Goal: Transaction & Acquisition: Purchase product/service

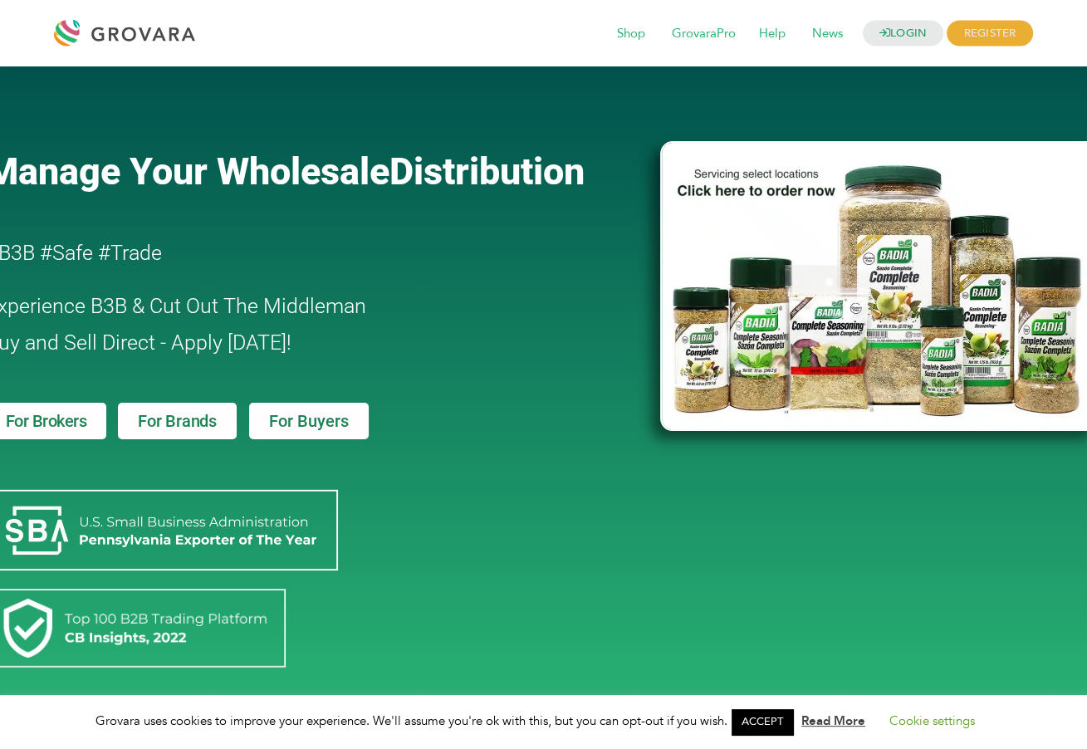
click at [424, 426] on div "Manage Your Wholesale Distribution #B3B #Safe #Trade Experience B3B & Cut Out T…" at bounding box center [315, 396] width 674 height 643
click at [746, 719] on link "ACCEPT" at bounding box center [762, 722] width 61 height 26
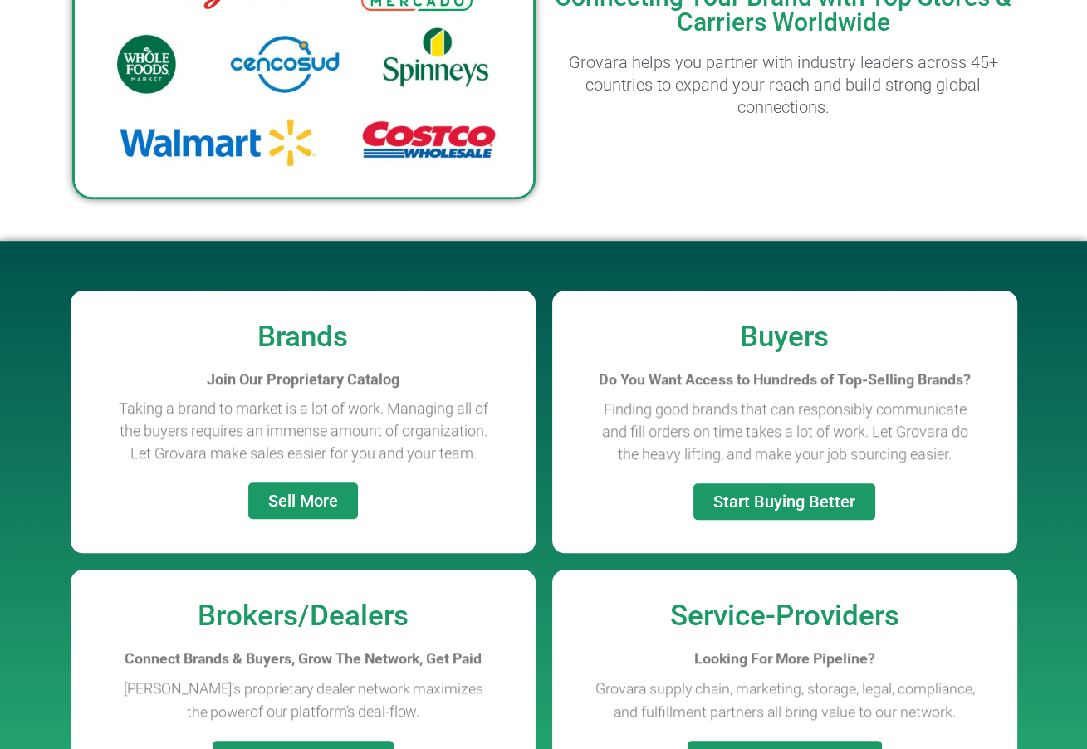
scroll to position [1080, 0]
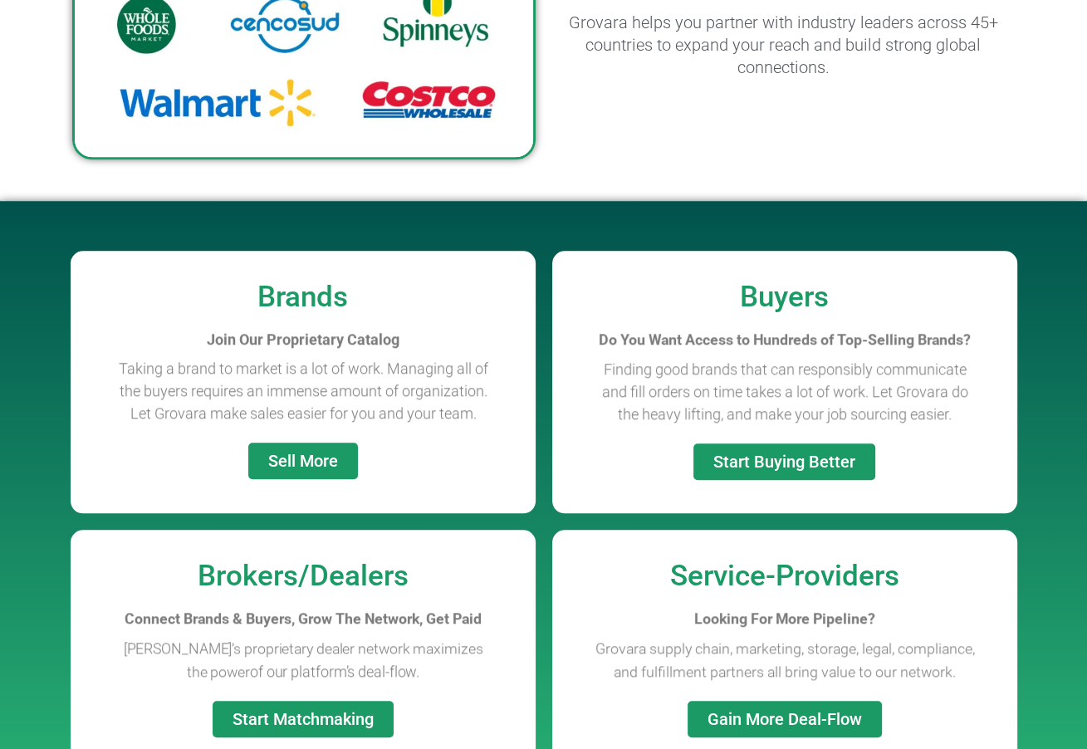
click at [544, 532] on div "Brands Join Our Proprietary Catalog Taking a brand to market is a lot of work. …" at bounding box center [544, 510] width 947 height 619
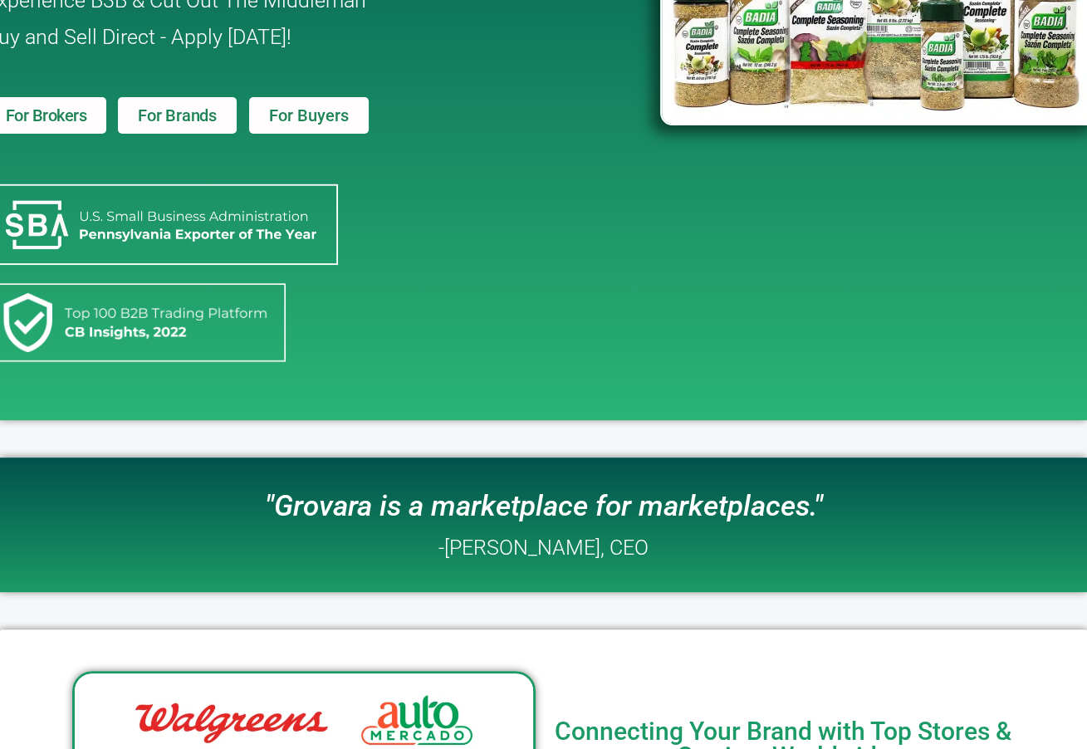
scroll to position [0, 0]
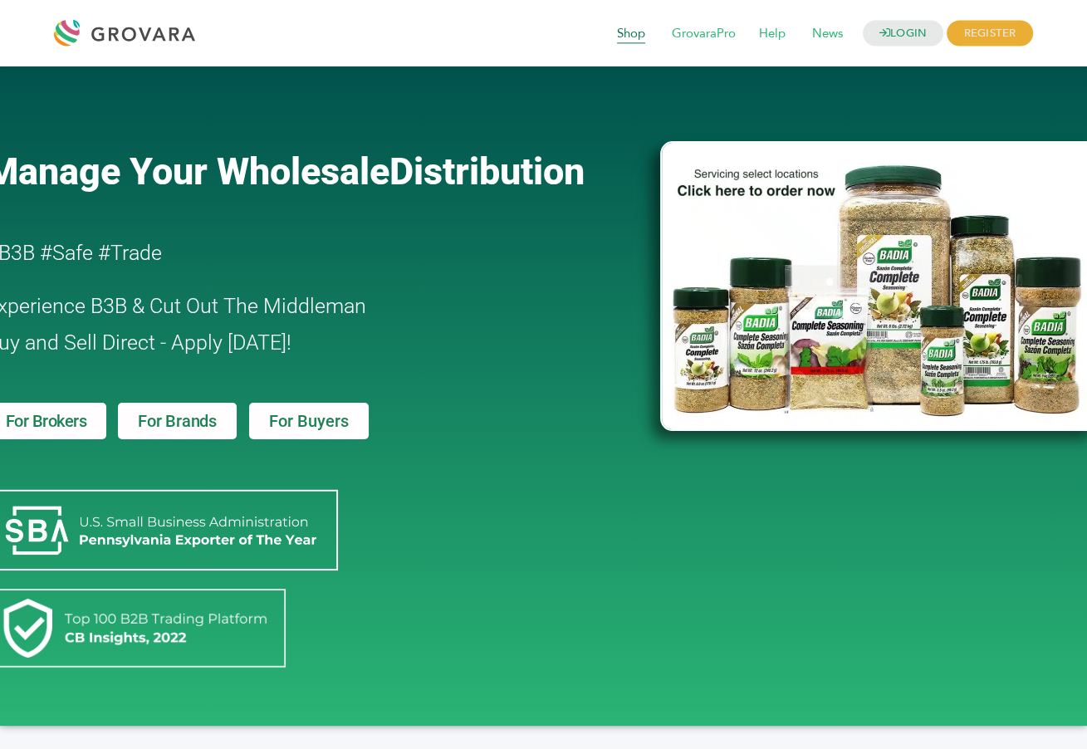
click at [621, 34] on span "Shop" at bounding box center [630, 34] width 51 height 32
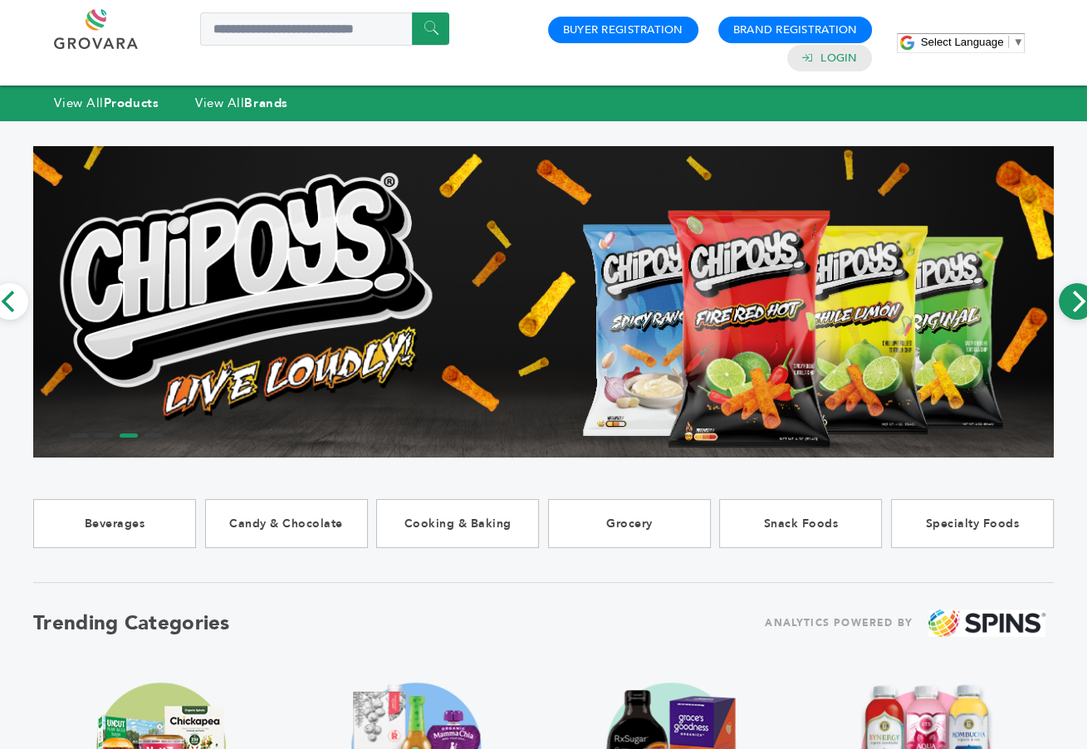
click at [1070, 306] on icon "Next" at bounding box center [1077, 302] width 22 height 22
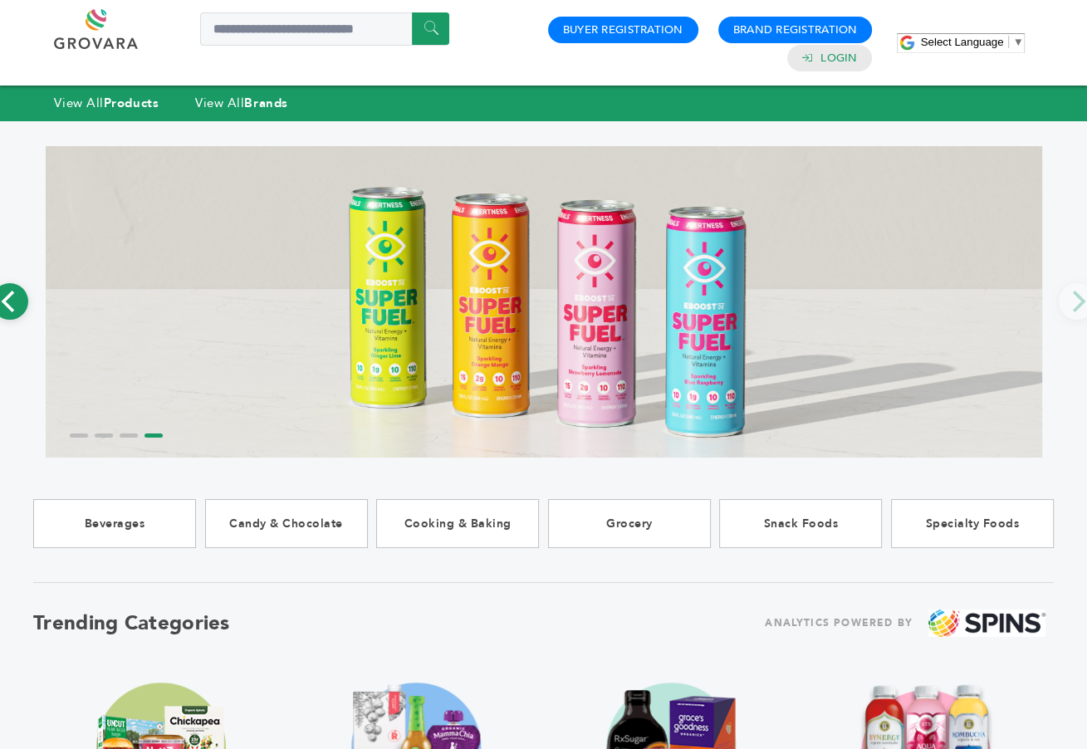
click at [17, 306] on icon "Previous" at bounding box center [10, 302] width 22 height 22
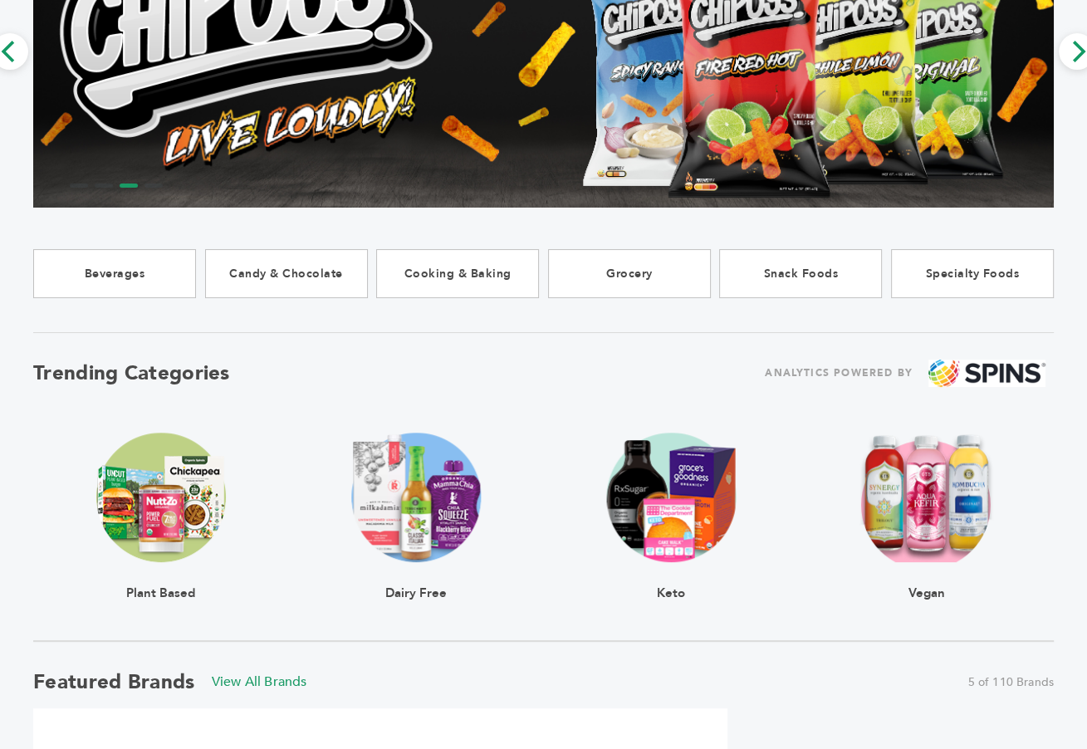
scroll to position [249, 0]
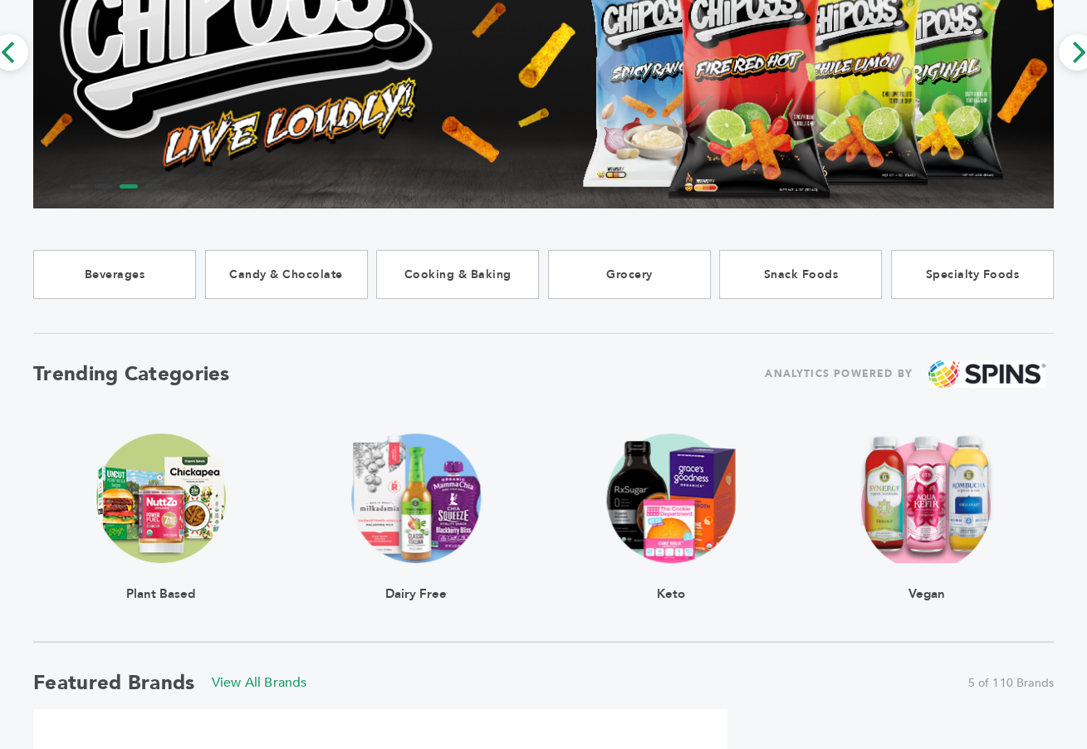
click at [189, 473] on img at bounding box center [161, 498] width 130 height 130
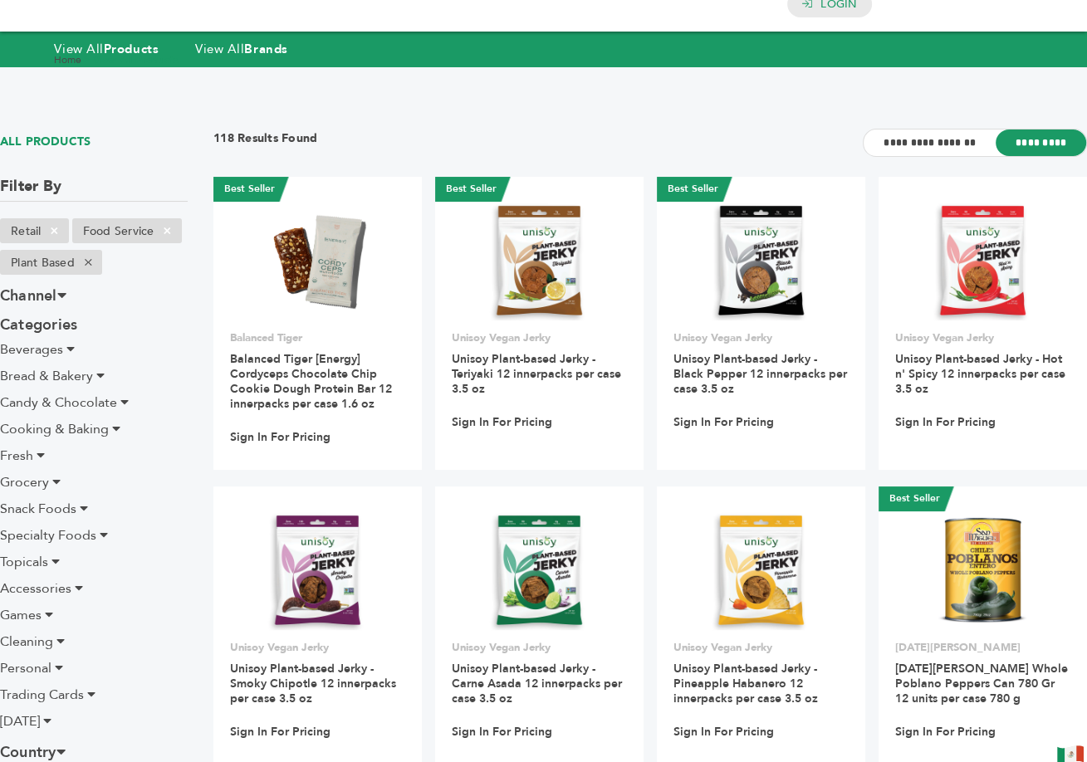
scroll to position [83, 0]
